Goal: Information Seeking & Learning: Find specific page/section

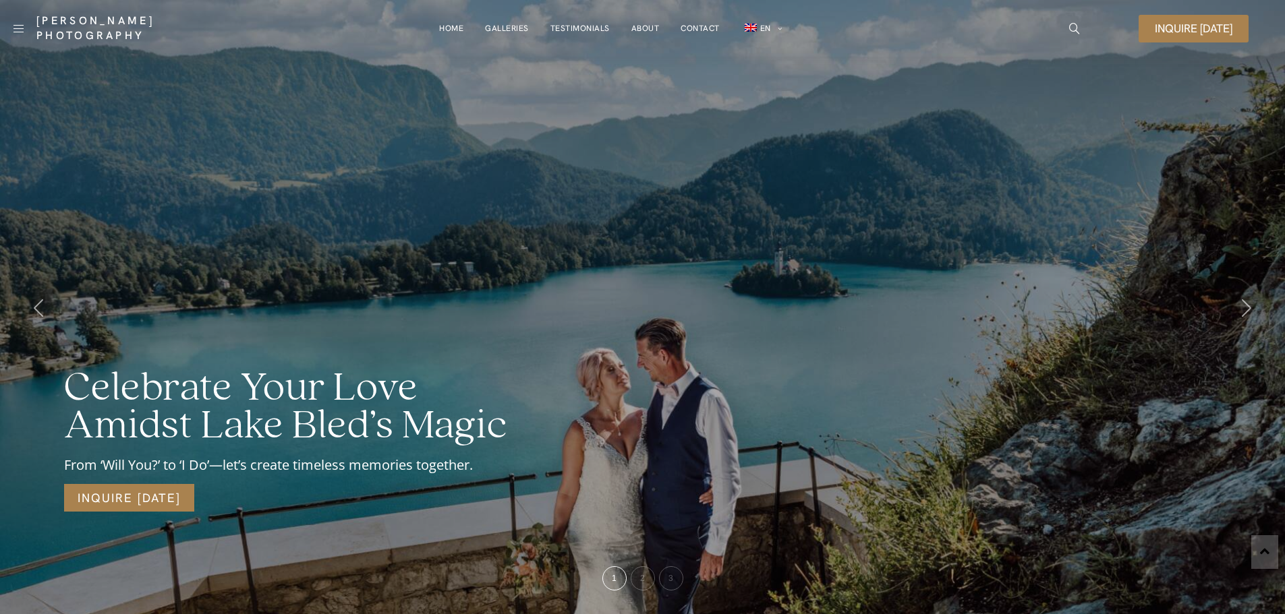
scroll to position [5778, 0]
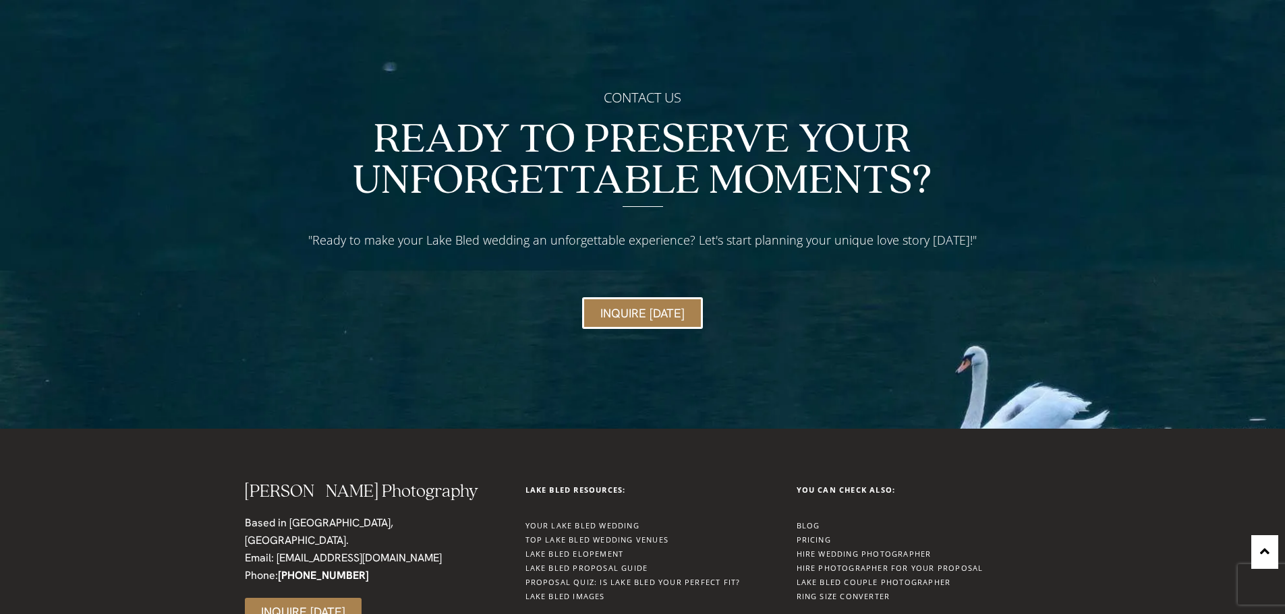
click at [608, 521] on link "Your Lake Bled Wedding" at bounding box center [582, 526] width 114 height 10
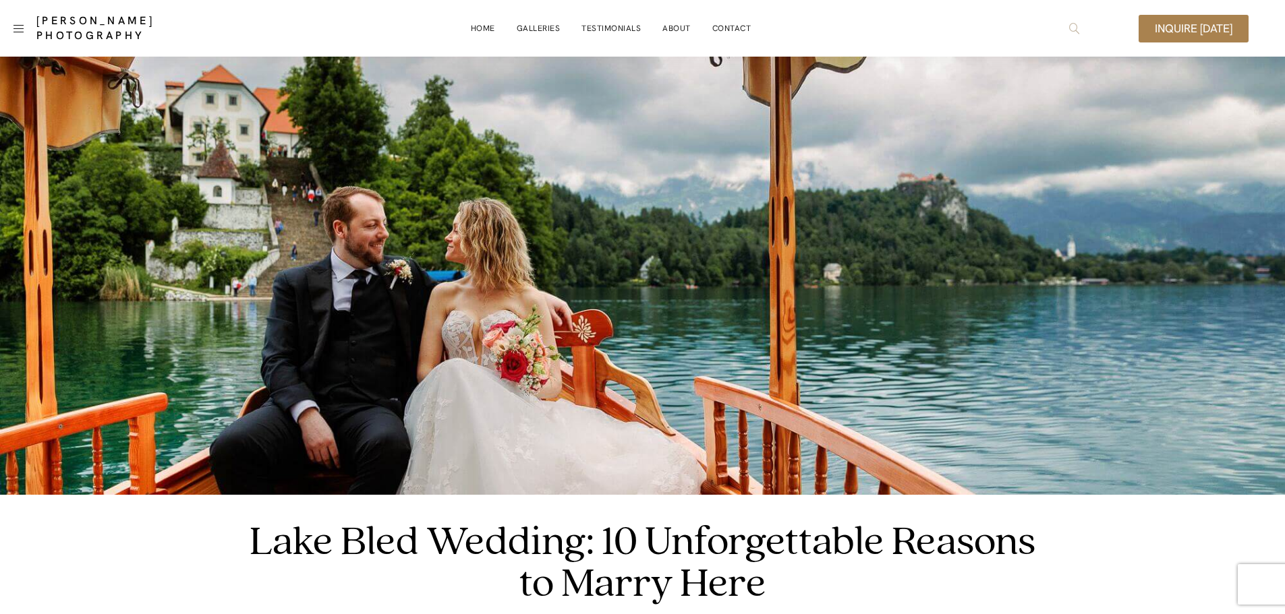
click at [1073, 27] on icon "icon-magnifying-glass34" at bounding box center [1074, 28] width 11 height 11
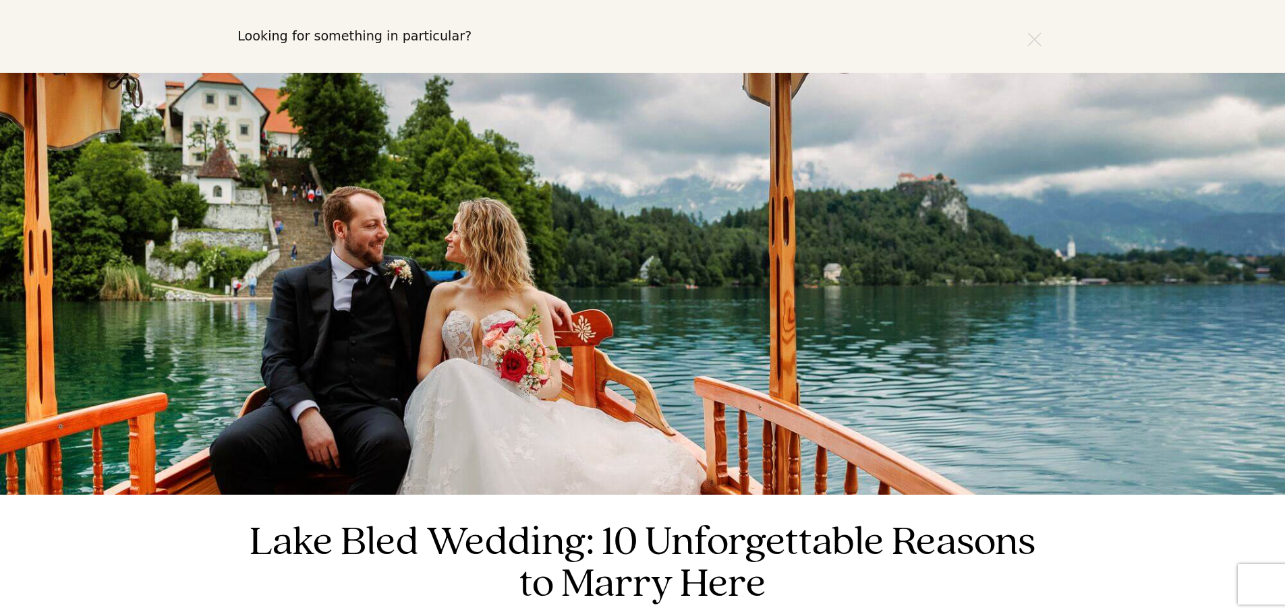
click at [534, 38] on input "text" at bounding box center [642, 36] width 810 height 46
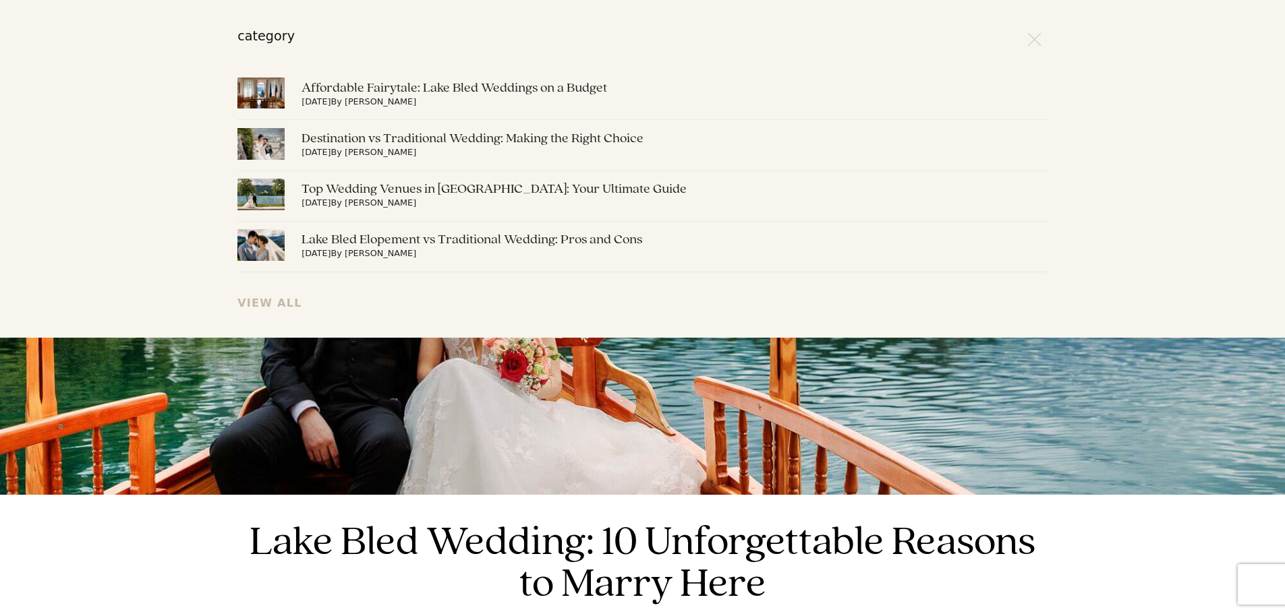
type input "category"
click at [281, 301] on link "View All" at bounding box center [269, 303] width 65 height 13
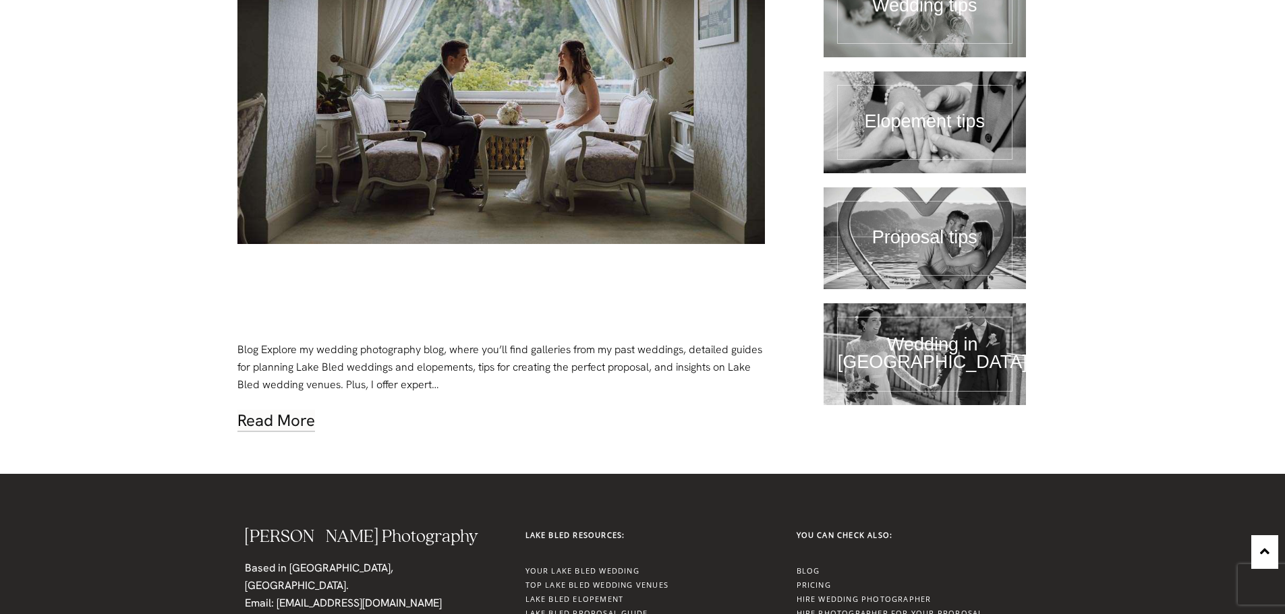
scroll to position [6804, 0]
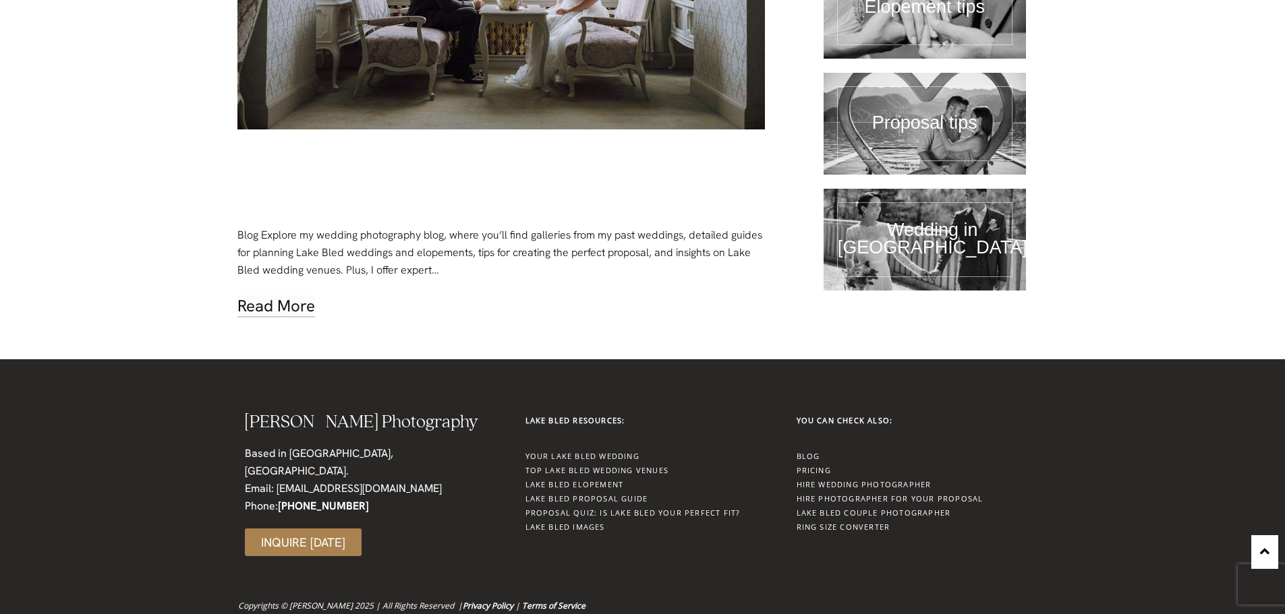
click at [836, 522] on link "Ring Size Converter" at bounding box center [844, 527] width 94 height 10
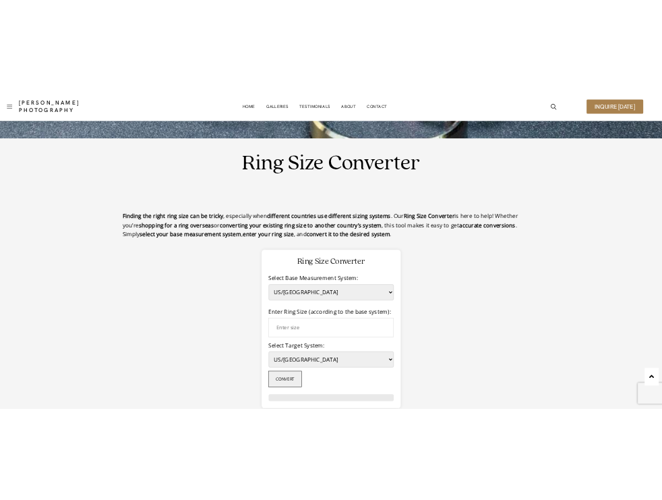
scroll to position [401, 0]
